Goal: Information Seeking & Learning: Learn about a topic

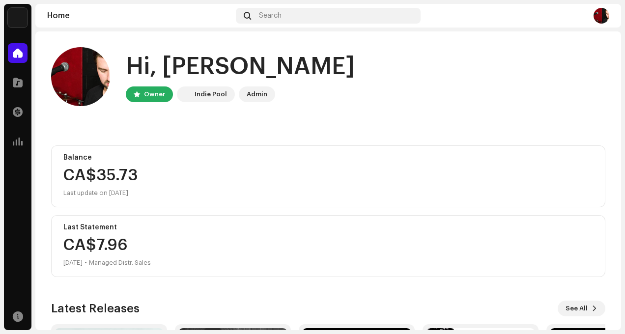
click at [90, 163] on div "Balance CA$35.73 Last update on [DATE]" at bounding box center [328, 177] width 554 height 62
click at [205, 92] on div "Indie Pool" at bounding box center [211, 94] width 32 height 12
click at [250, 96] on div "Admin" at bounding box center [257, 94] width 21 height 12
click at [16, 116] on span at bounding box center [18, 112] width 10 height 8
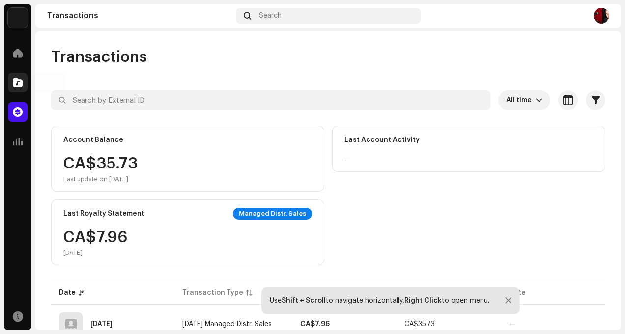
click at [14, 84] on span at bounding box center [18, 83] width 10 height 8
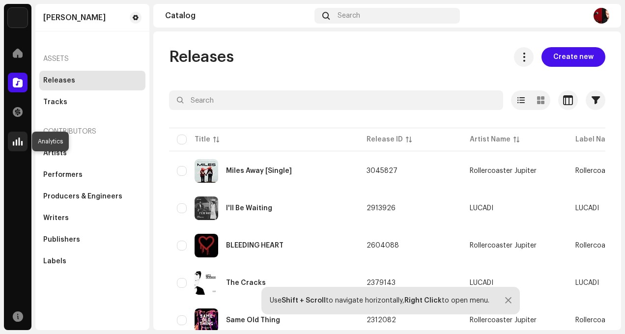
click at [18, 140] on span at bounding box center [18, 142] width 10 height 8
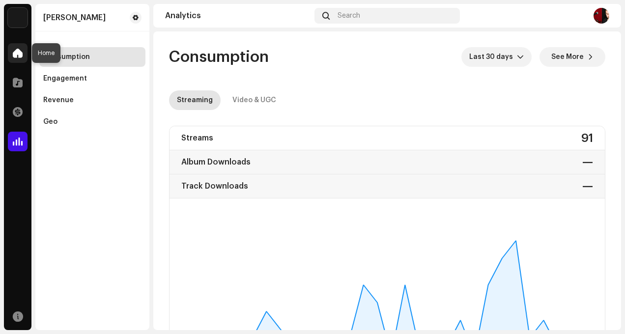
click at [16, 51] on span at bounding box center [18, 53] width 10 height 8
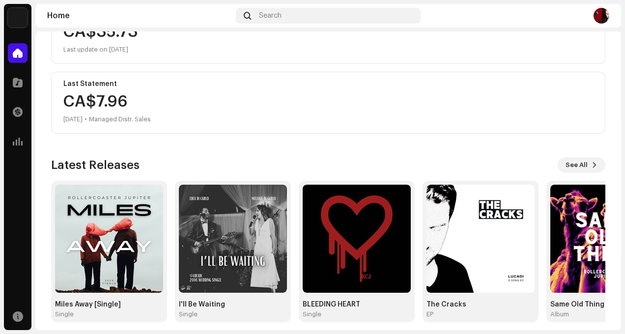
scroll to position [151, 0]
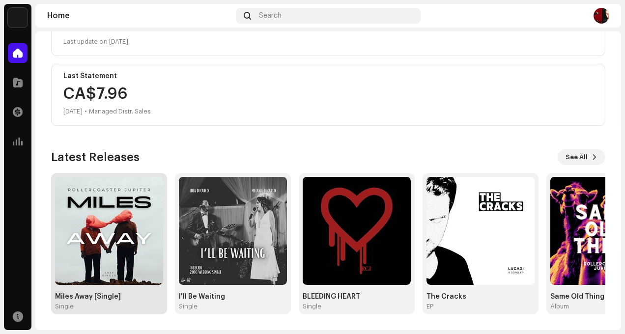
click at [161, 219] on img at bounding box center [109, 231] width 108 height 108
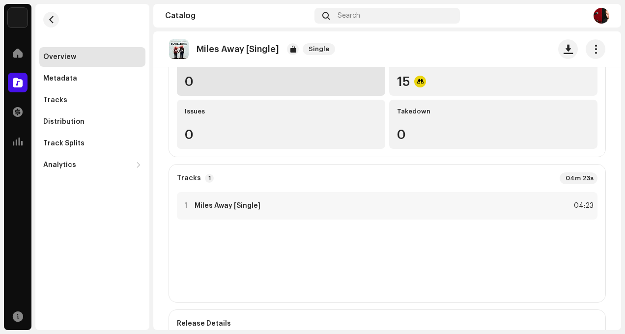
scroll to position [151, 0]
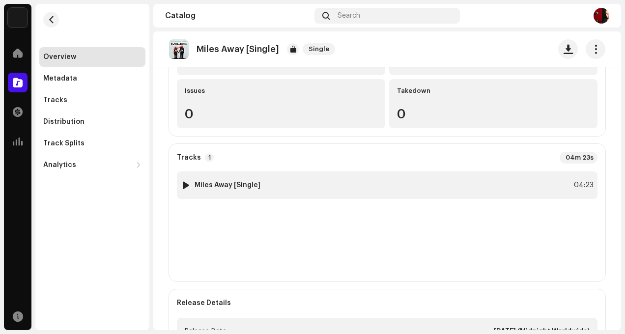
click at [185, 186] on div at bounding box center [185, 185] width 7 height 8
